Goal: Contribute content: Add original content to the website for others to see

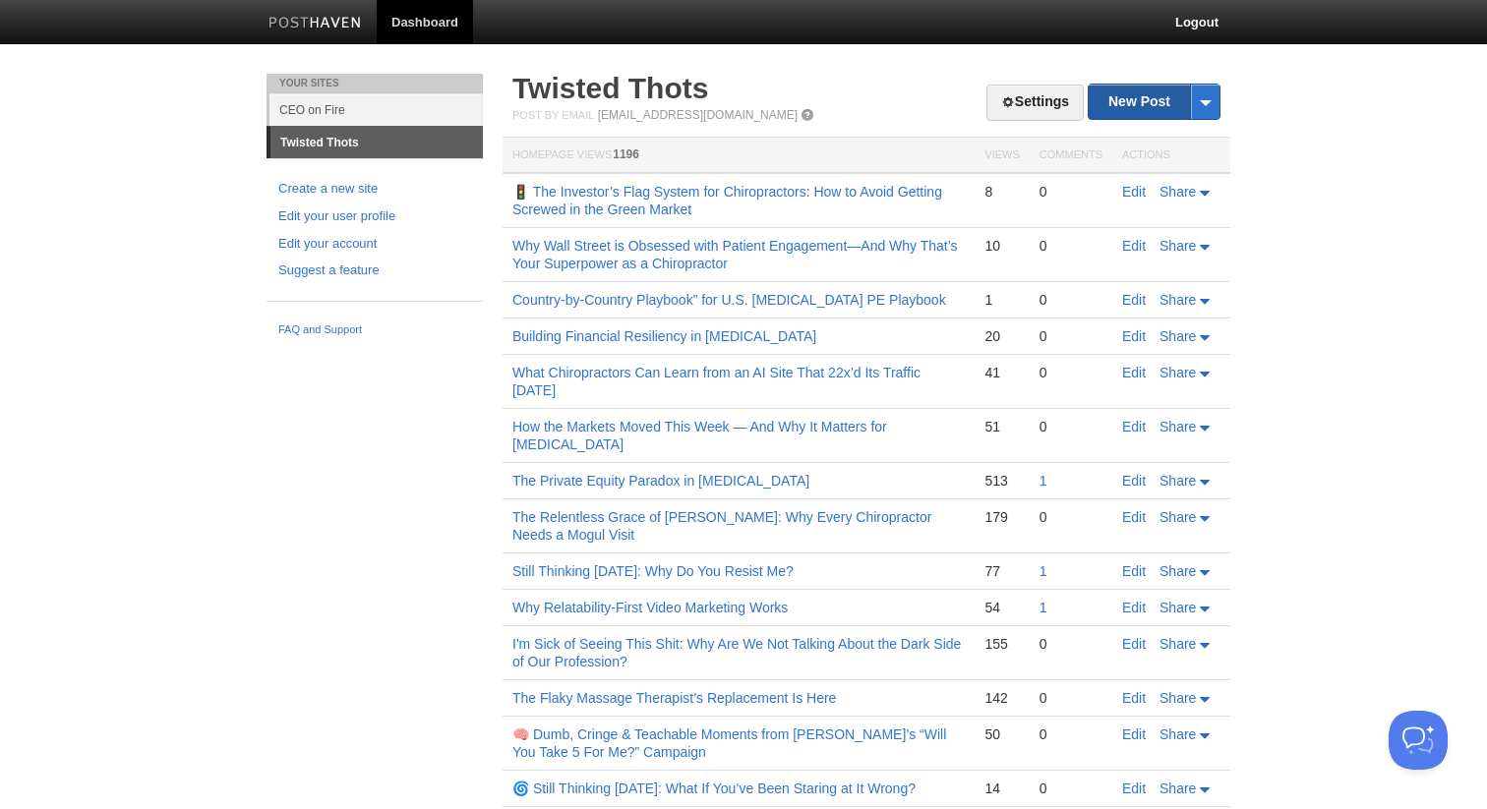
click at [1106, 90] on link "New Post" at bounding box center [1154, 102] width 131 height 34
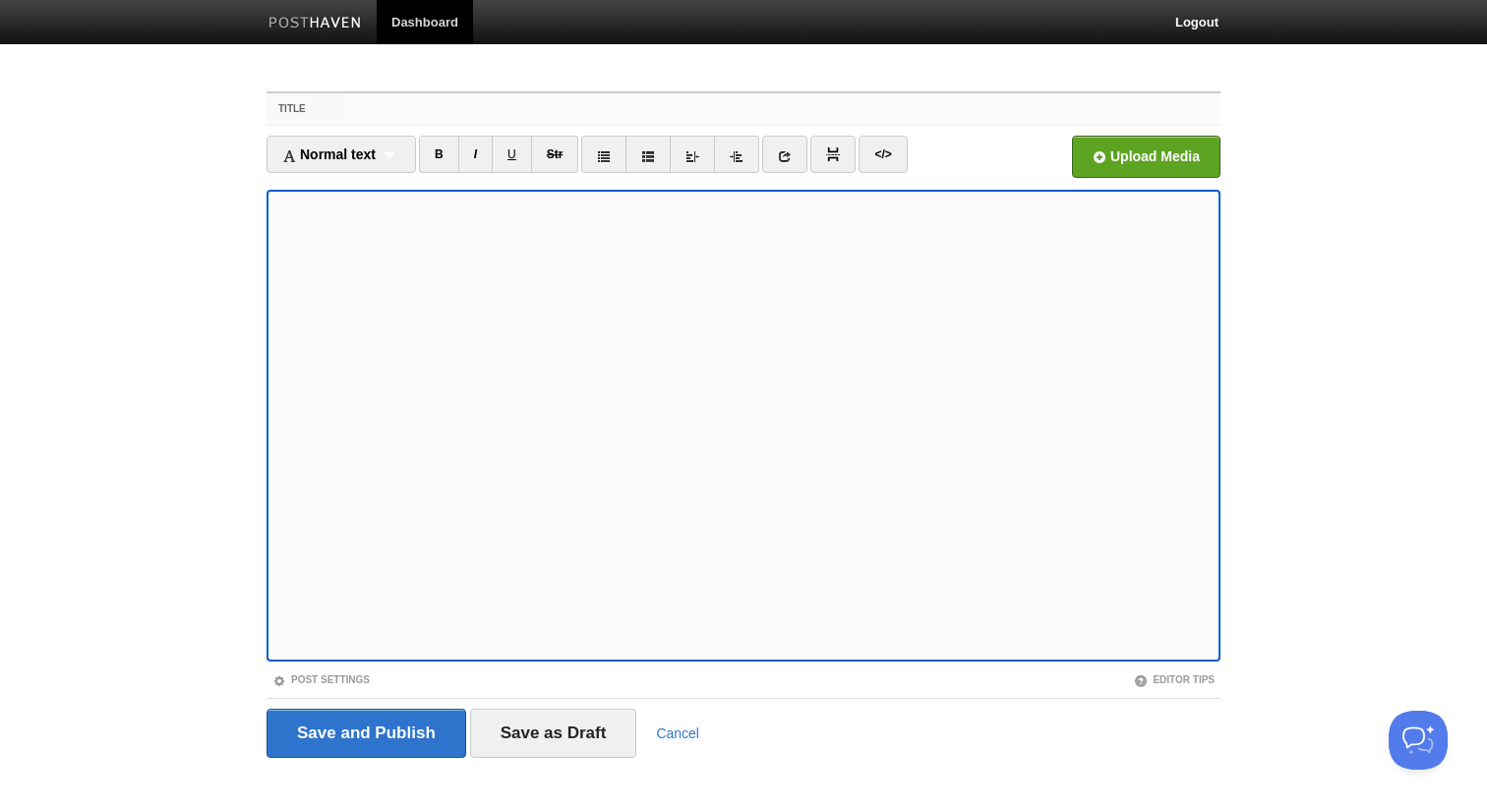
click at [618, 113] on input "Title" at bounding box center [783, 108] width 874 height 31
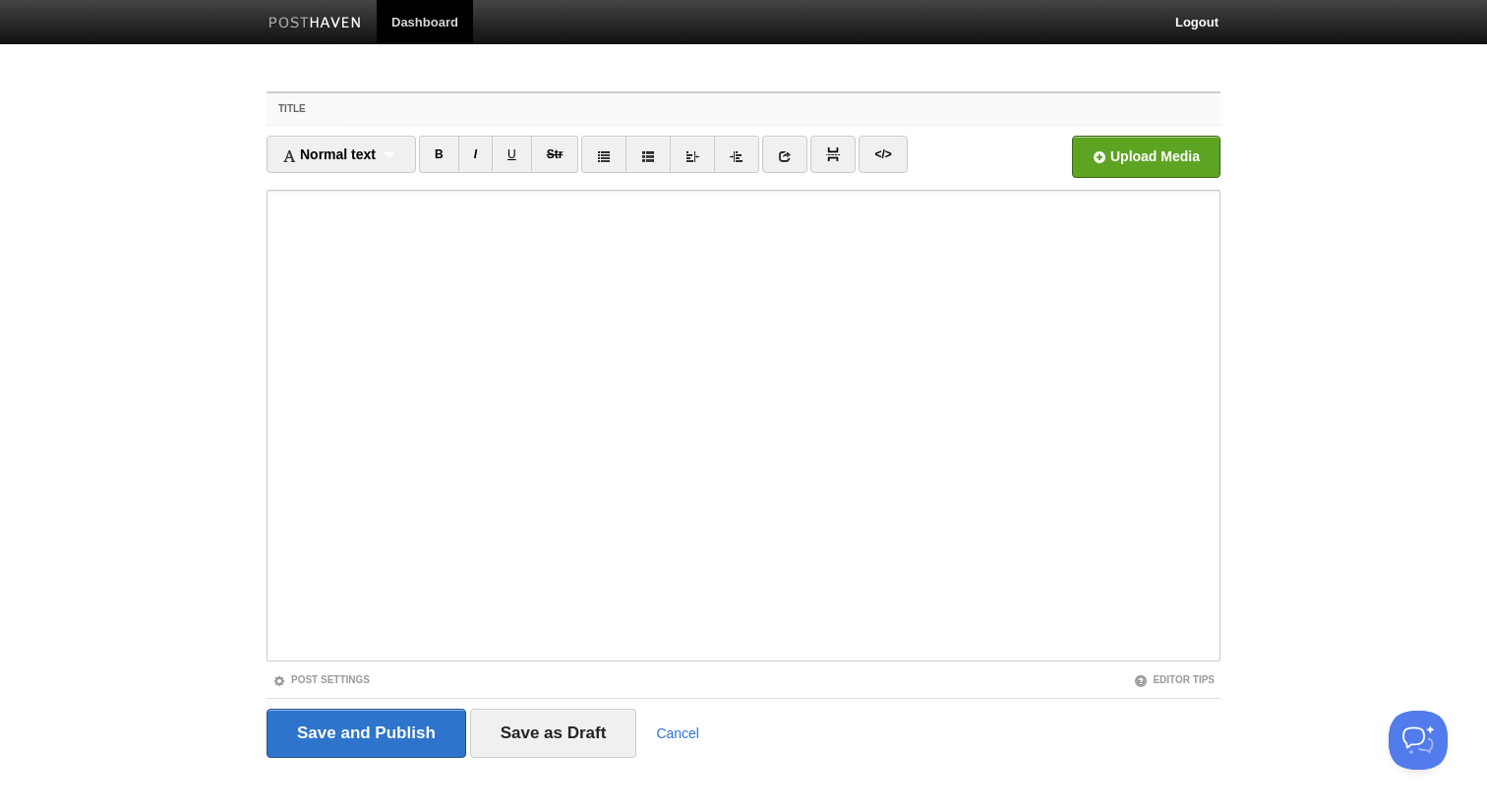
paste input "Still Thinking [DATE]: Excitability vs. Regulation"
type input "Still Thinking [DATE]: Excitability vs. Regulation"
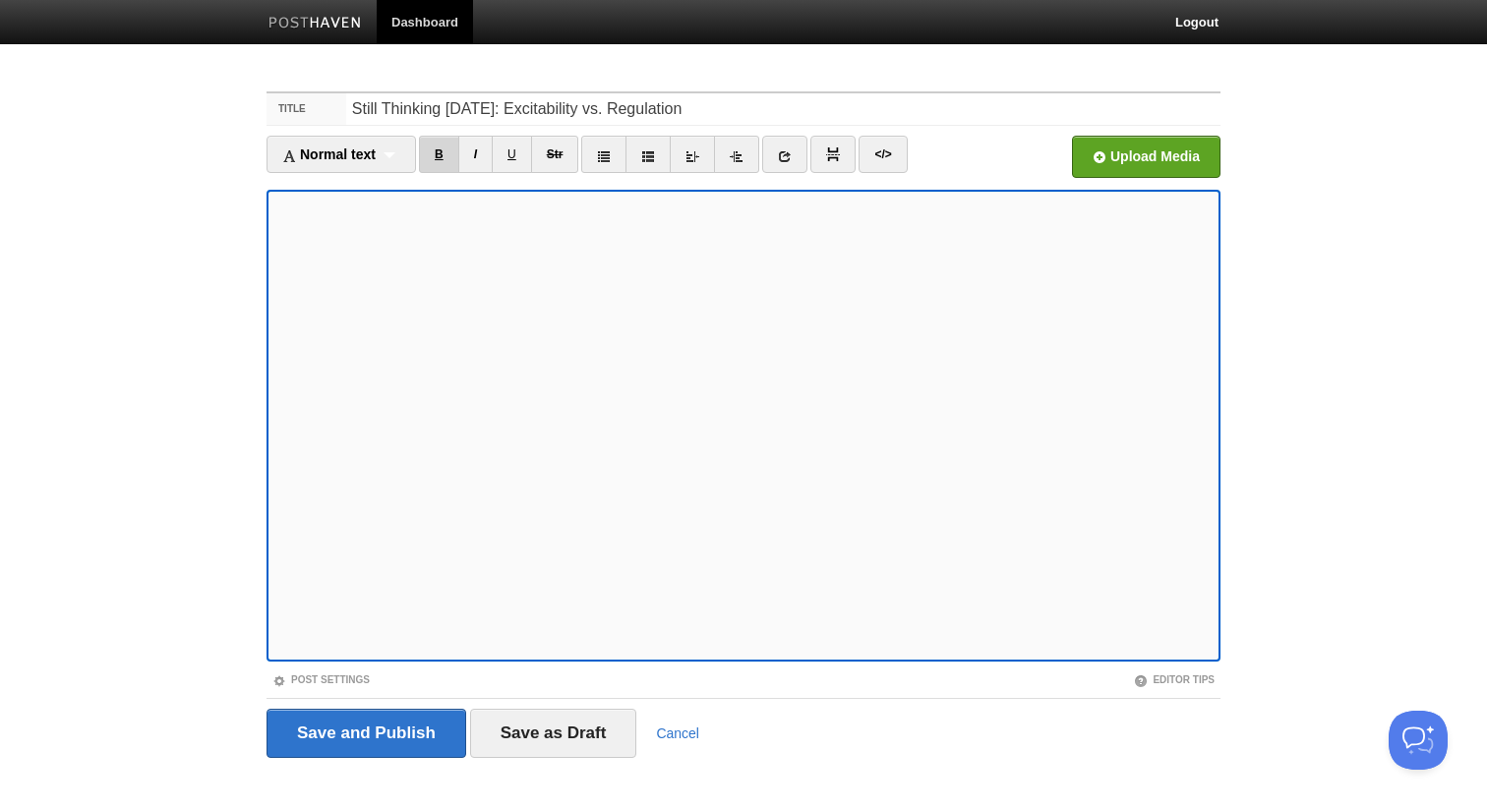
click at [438, 151] on link "B" at bounding box center [439, 154] width 40 height 37
click at [481, 160] on link "I" at bounding box center [475, 154] width 34 height 37
click at [787, 153] on icon at bounding box center [785, 156] width 14 height 14
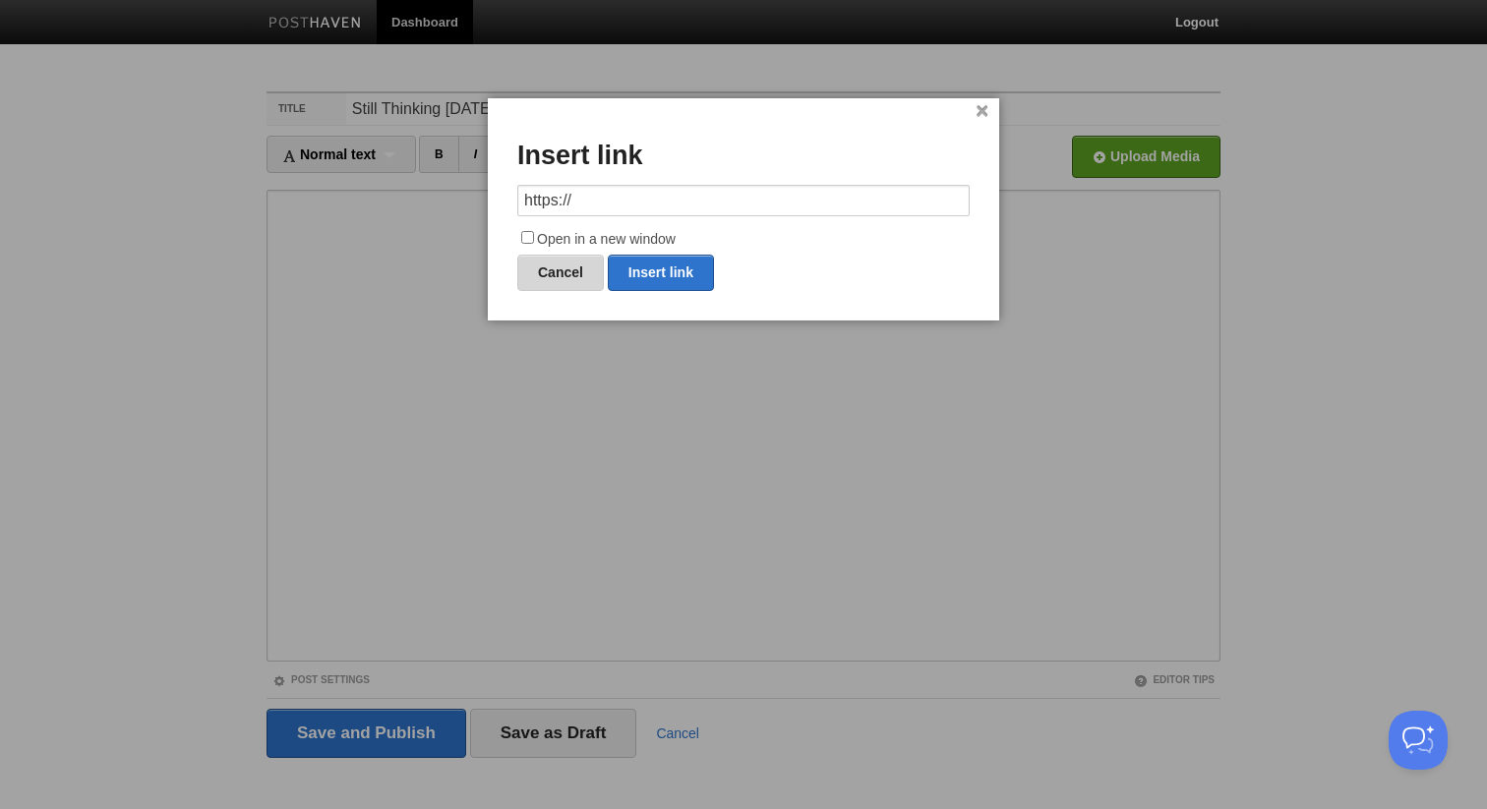
click at [565, 272] on link "Cancel" at bounding box center [560, 273] width 87 height 36
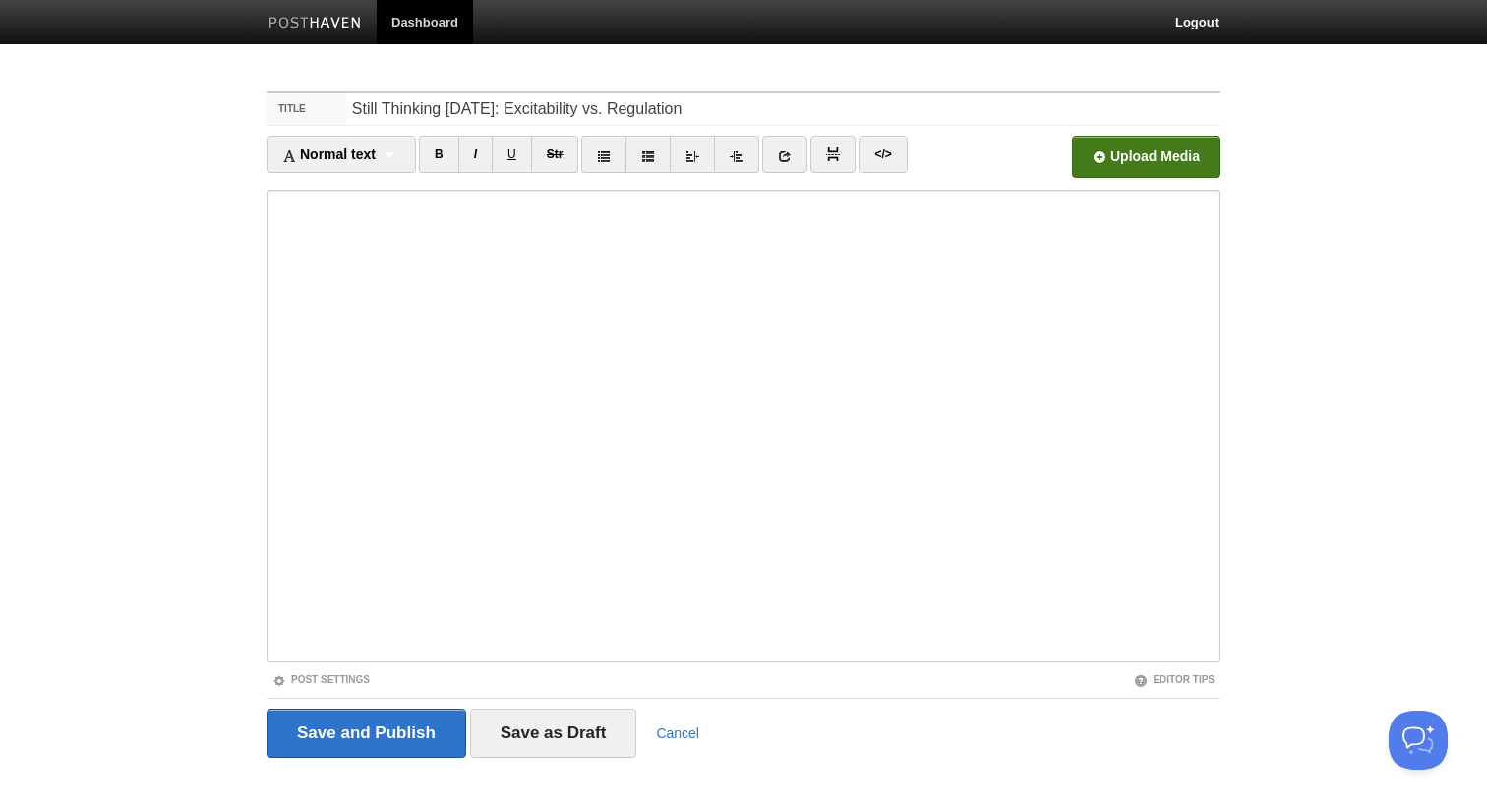
click at [1141, 141] on input "file" at bounding box center [552, 162] width 1489 height 100
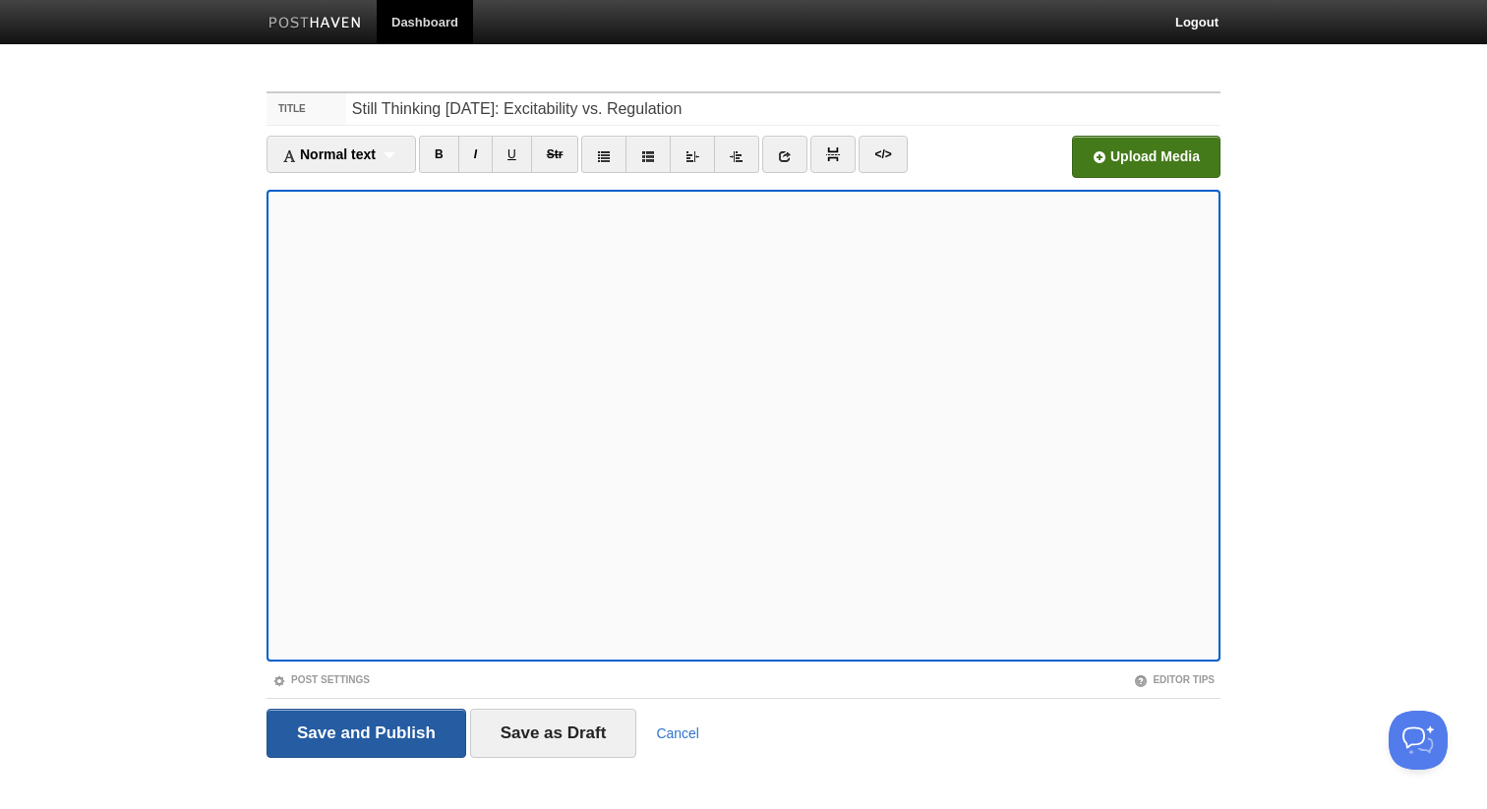
click at [404, 722] on input "Save and Publish" at bounding box center [366, 733] width 200 height 49
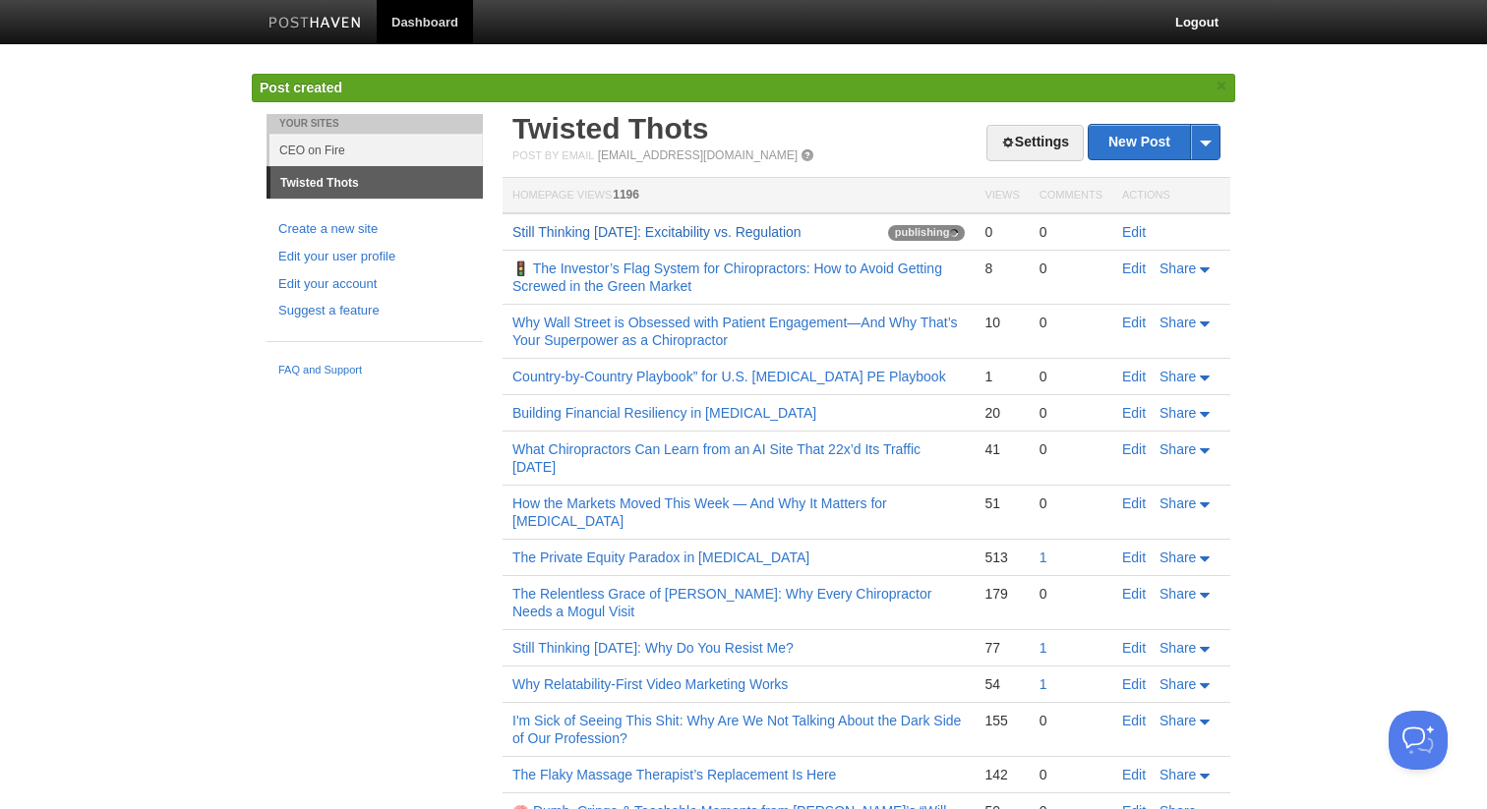
click at [676, 235] on link "Still Thinking [DATE]: Excitability vs. Regulation" at bounding box center [656, 232] width 289 height 16
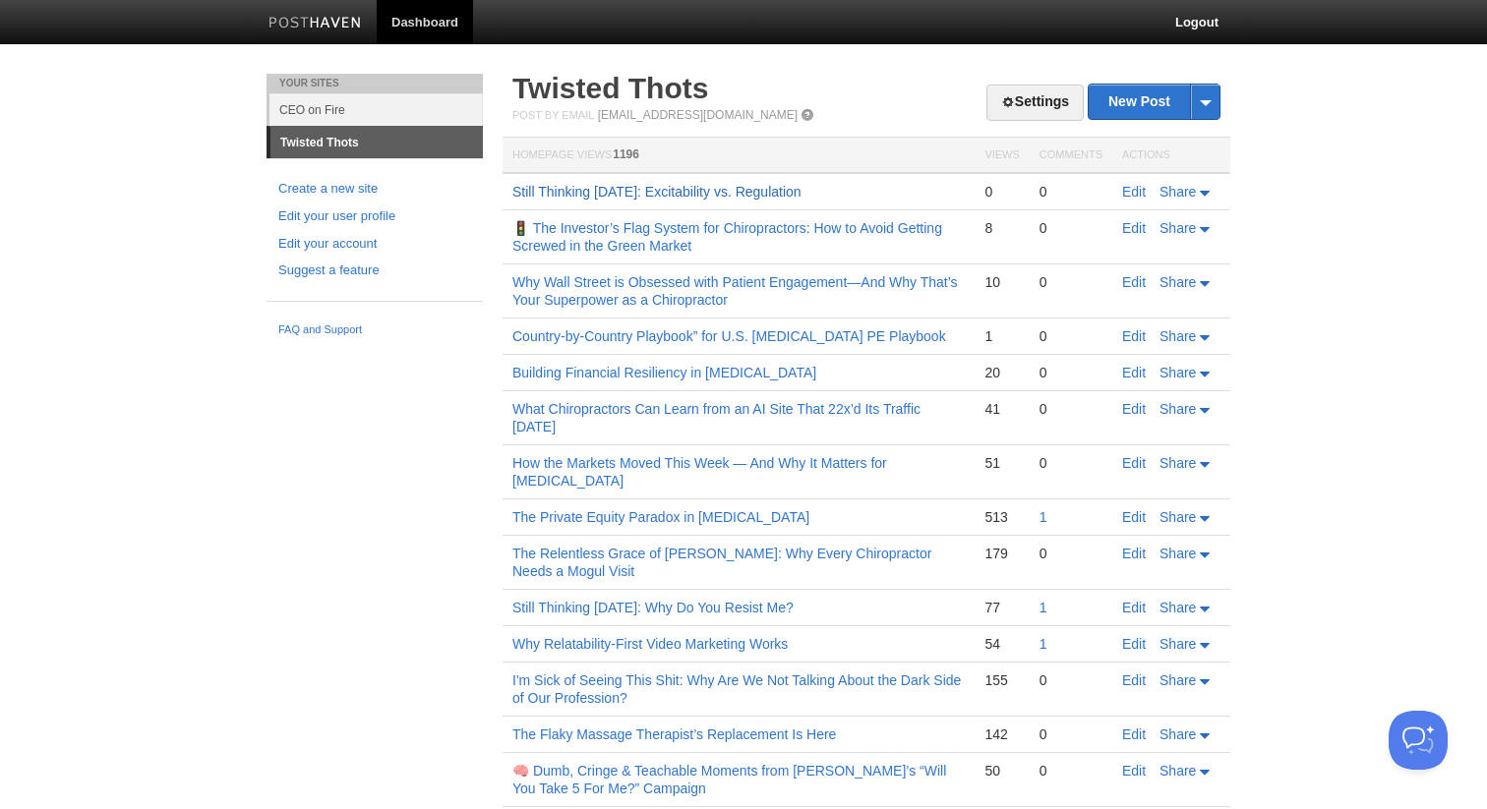
click at [674, 193] on link "Still Thinking [DATE]: Excitability vs. Regulation" at bounding box center [656, 192] width 289 height 16
click at [1105, 106] on link "New Post" at bounding box center [1154, 102] width 131 height 34
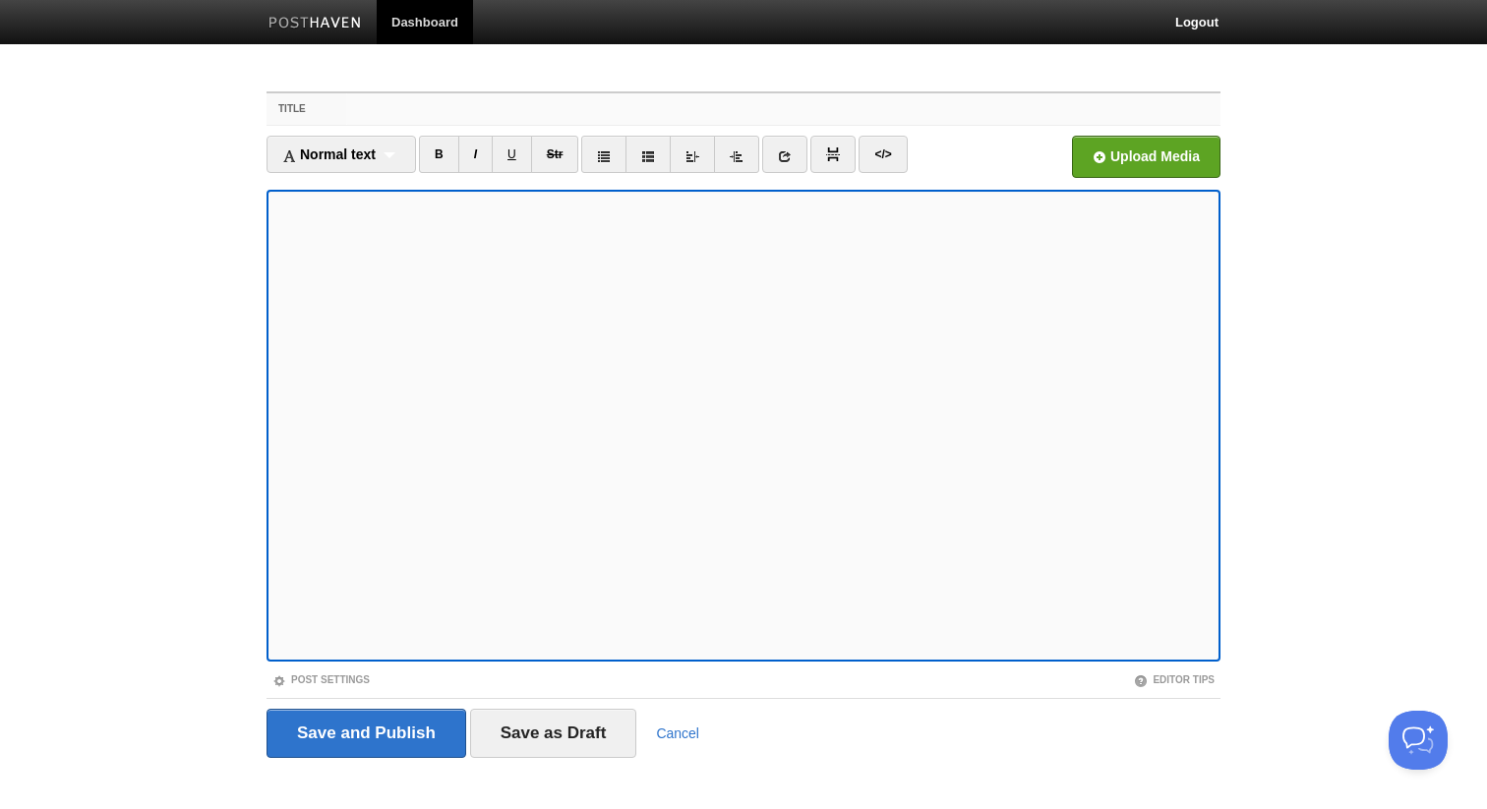
click at [673, 123] on input "Title" at bounding box center [783, 108] width 874 height 31
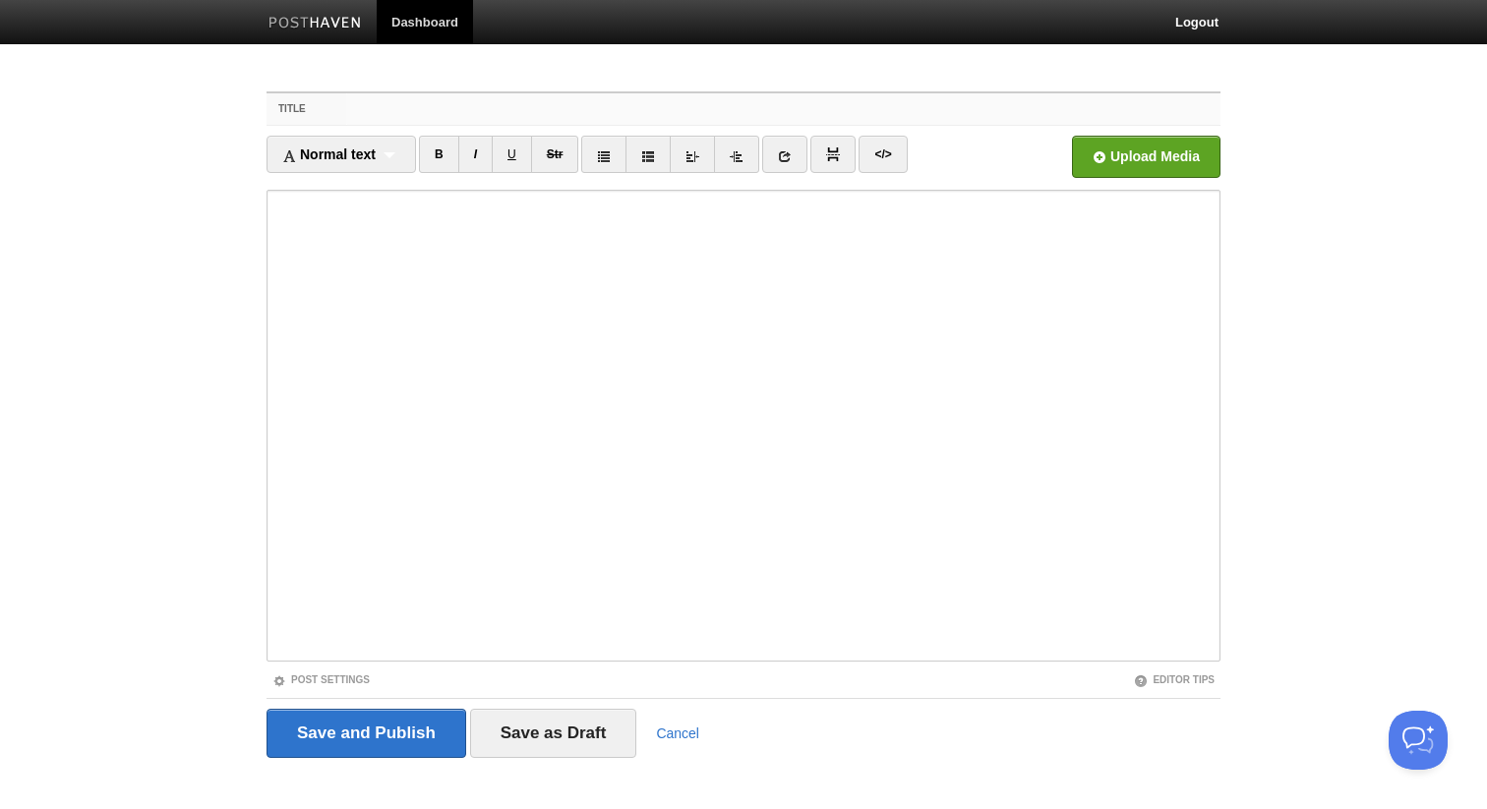
paste input "What the Markets Mean to Chiropractors This Week 🦴📈"
type input "What the Markets Mean to Chiropractors This Week 🦴📈"
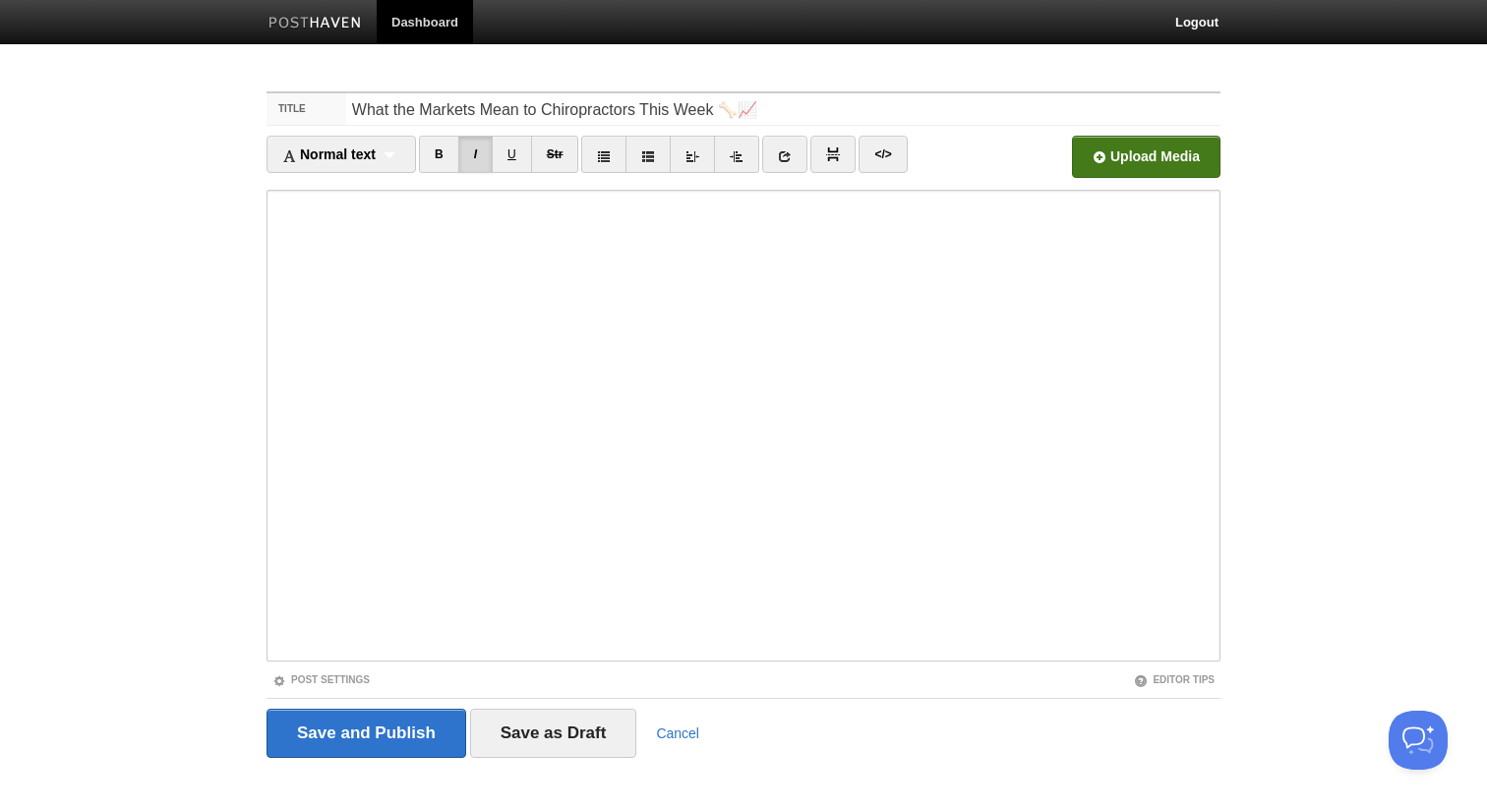
click at [1125, 147] on input "file" at bounding box center [552, 162] width 1489 height 100
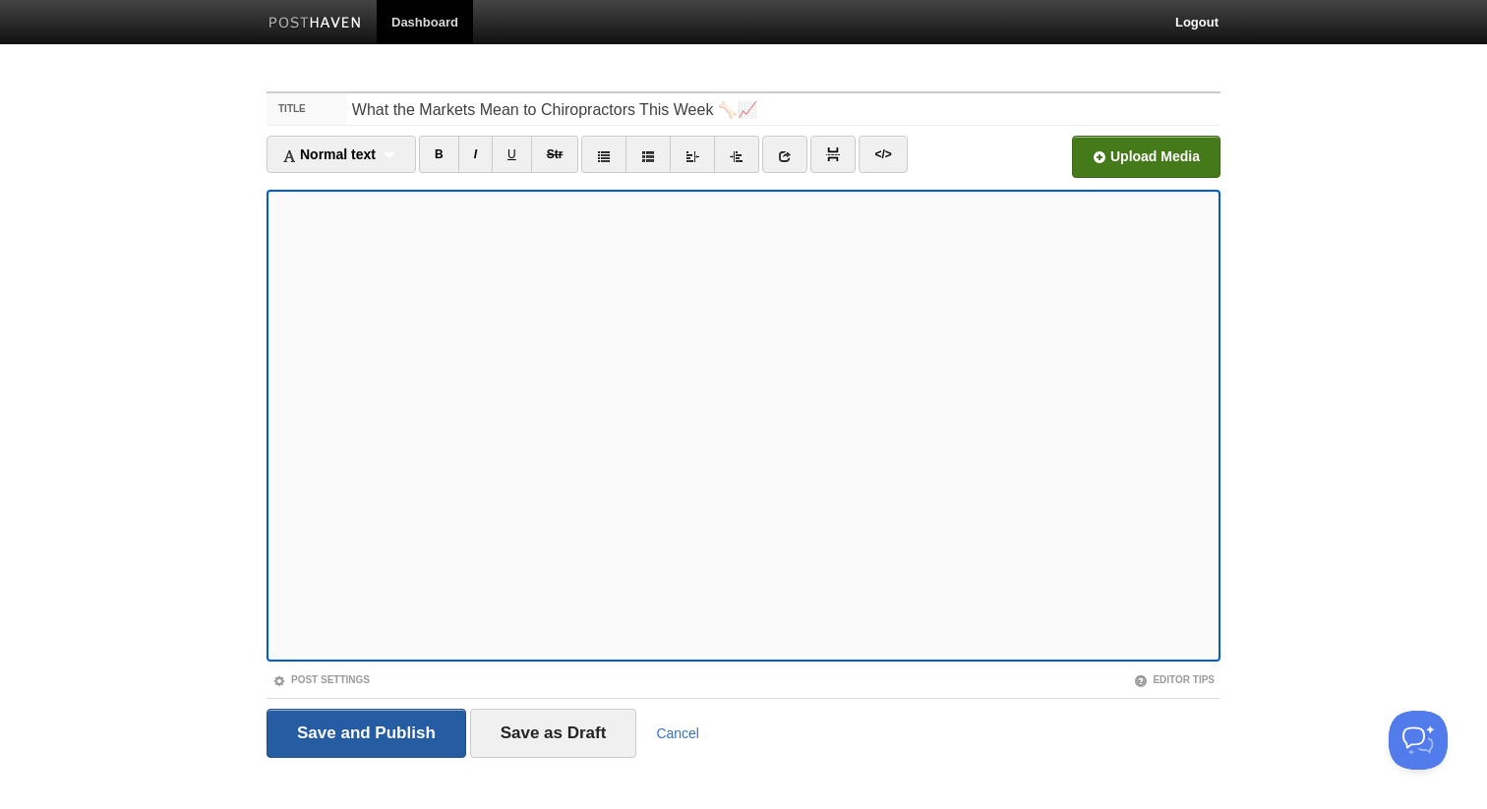
click at [347, 722] on input "Save and Publish" at bounding box center [366, 733] width 200 height 49
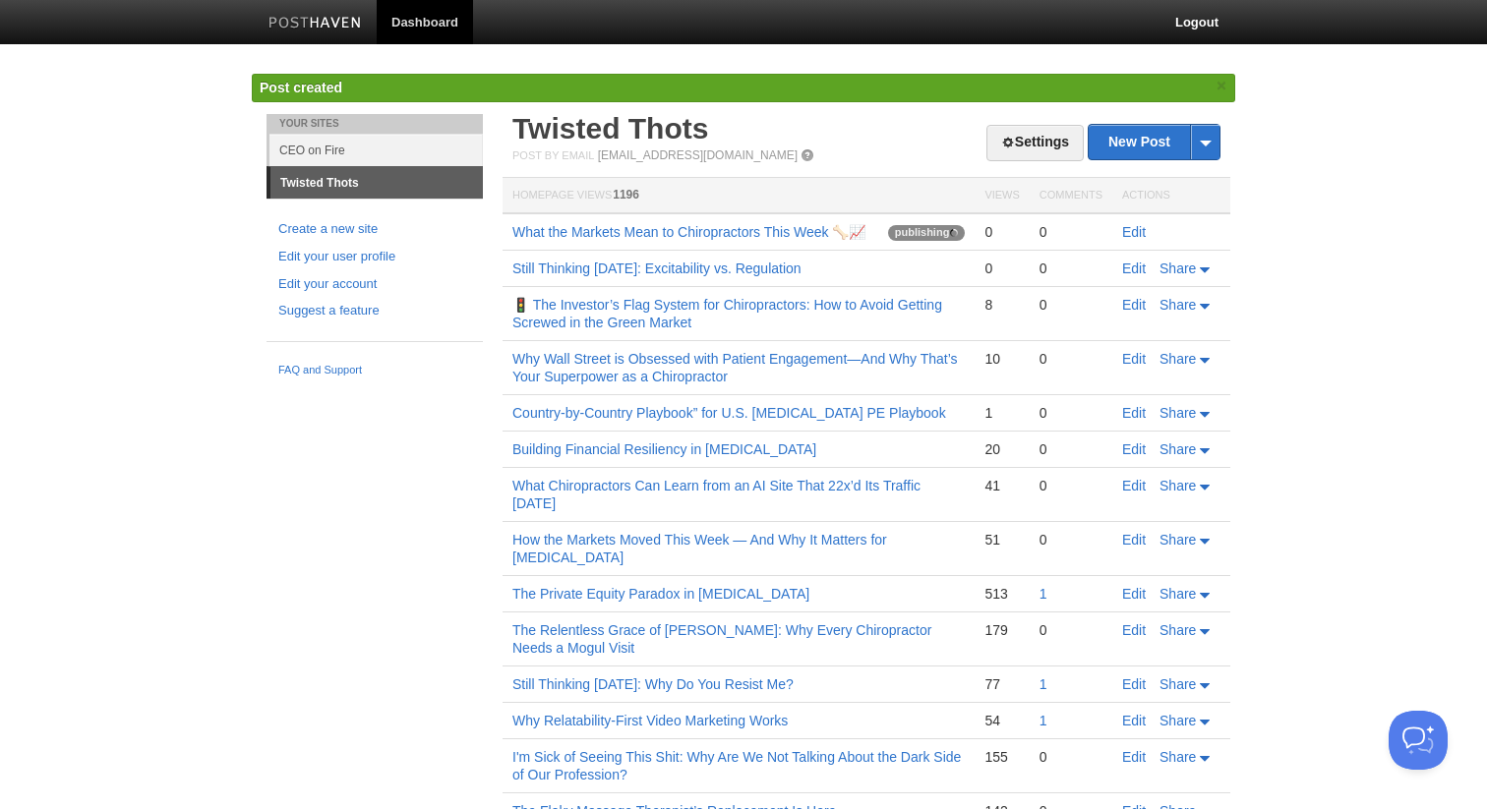
click at [595, 260] on td "Still Thinking [DATE]: Excitability vs. Regulation" at bounding box center [738, 269] width 472 height 36
click at [592, 267] on link "Still Thinking [DATE]: Excitability vs. Regulation" at bounding box center [656, 269] width 289 height 16
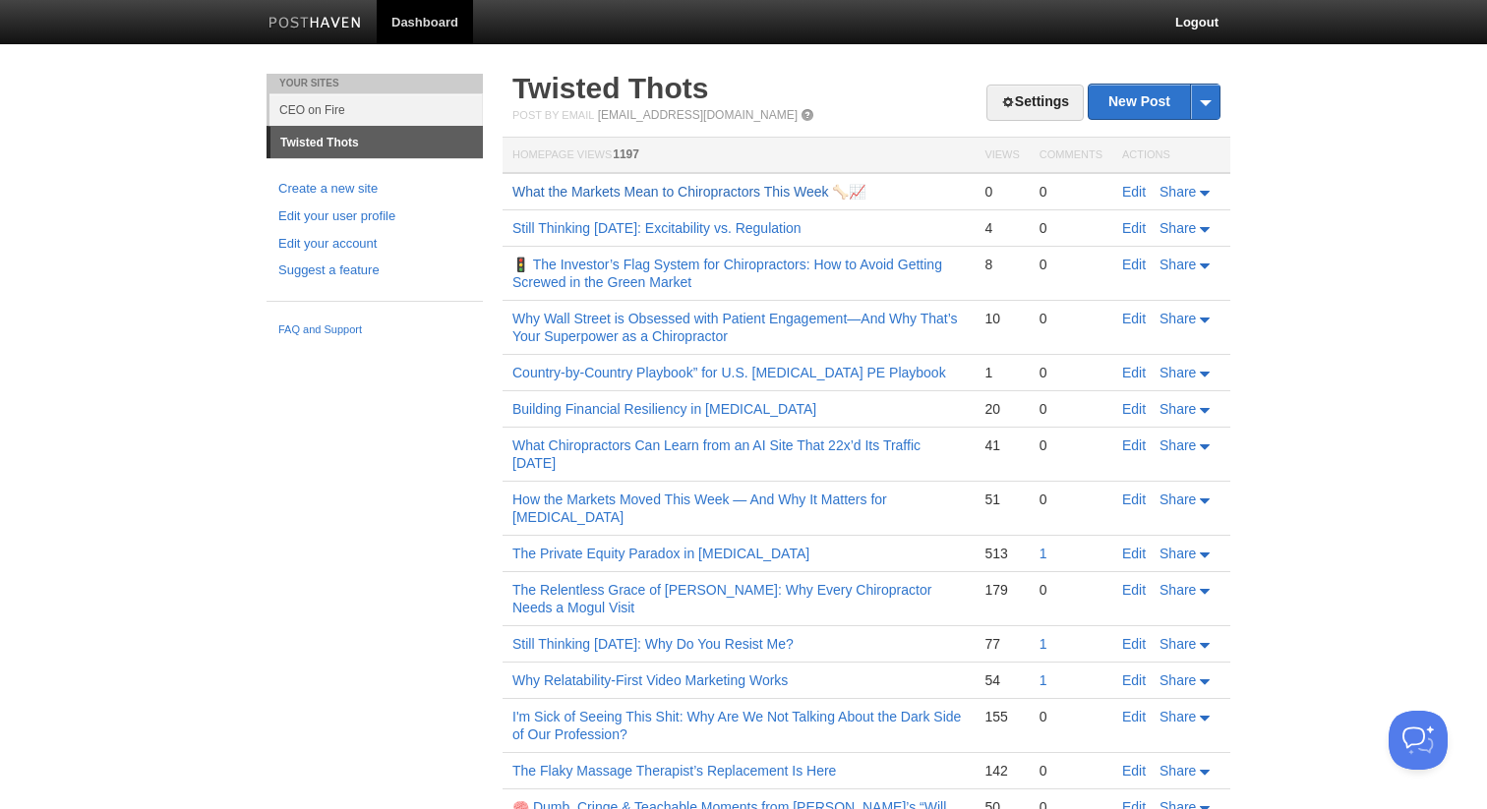
click at [684, 190] on link "What the Markets Mean to Chiropractors This Week 🦴📈" at bounding box center [689, 192] width 354 height 16
click at [685, 225] on link "Still Thinking [DATE]: Excitability vs. Regulation" at bounding box center [656, 228] width 289 height 16
click at [571, 216] on td "Still Thinking [DATE]: Excitability vs. Regulation" at bounding box center [738, 228] width 472 height 36
click at [571, 231] on link "Still Thinking Sunday: Excitability vs. Regulation" at bounding box center [656, 228] width 289 height 16
click at [657, 192] on link "What the Markets Mean to Chiropractors This Week 🦴📈" at bounding box center [689, 192] width 354 height 16
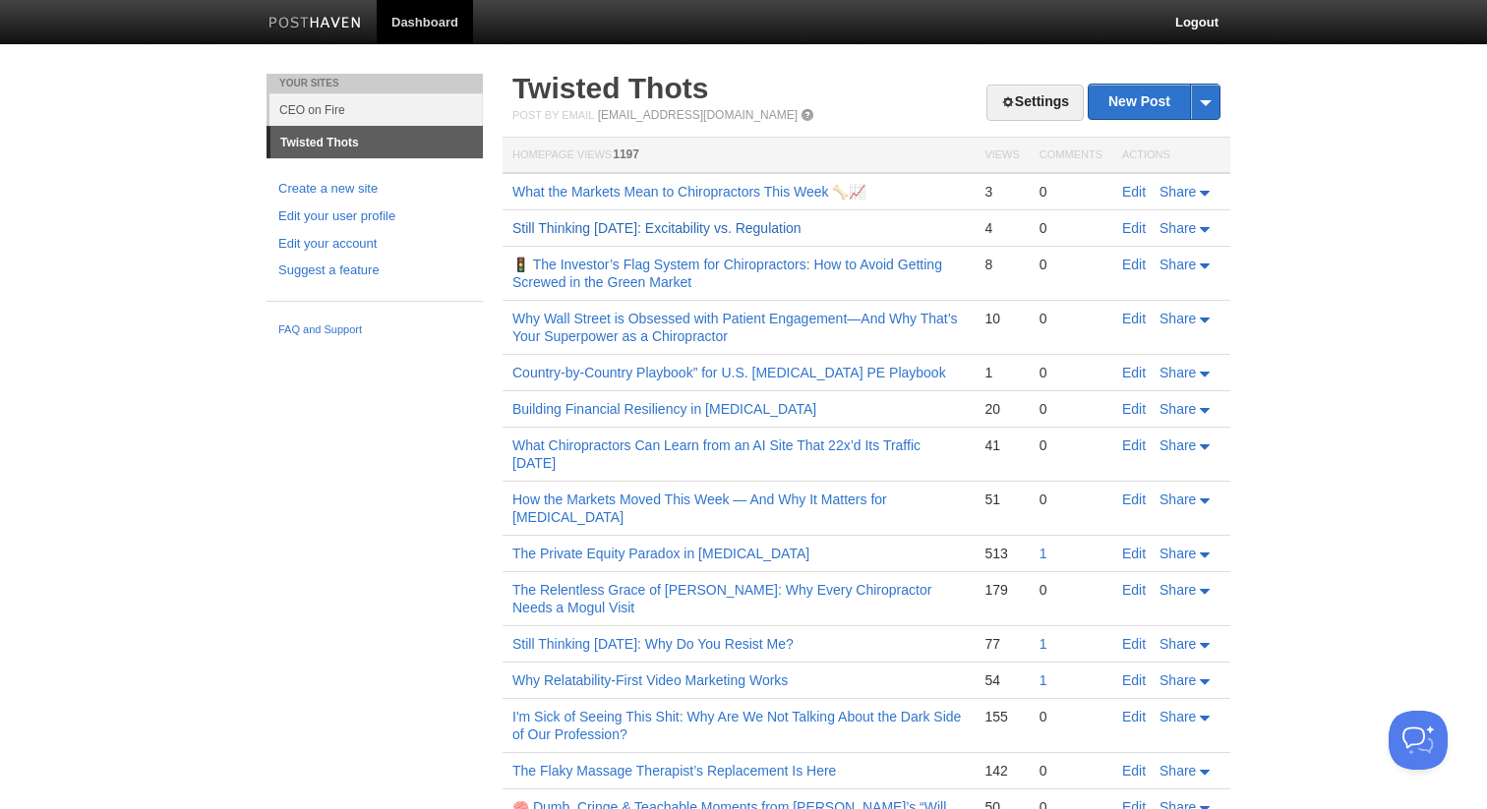
click at [598, 223] on link "Still Thinking Sunday: Excitability vs. Regulation" at bounding box center [656, 228] width 289 height 16
click at [544, 189] on link "What the Markets Mean to Chiropractors This Week 🦴📈" at bounding box center [689, 192] width 354 height 16
click at [740, 188] on link "What the Markets Mean to Chiropractors This Week 🦴📈" at bounding box center [689, 192] width 354 height 16
